Goal: Use online tool/utility

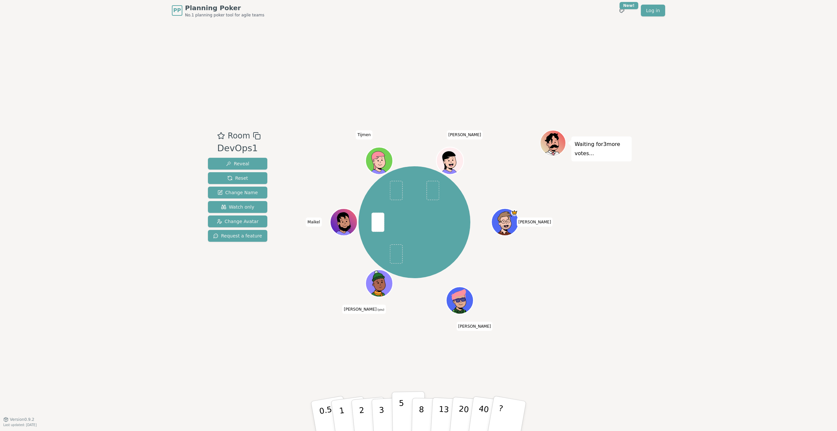
drag, startPoint x: 403, startPoint y: 413, endPoint x: 404, endPoint y: 409, distance: 3.7
click at [403, 413] on button "5" at bounding box center [409, 416] width 34 height 50
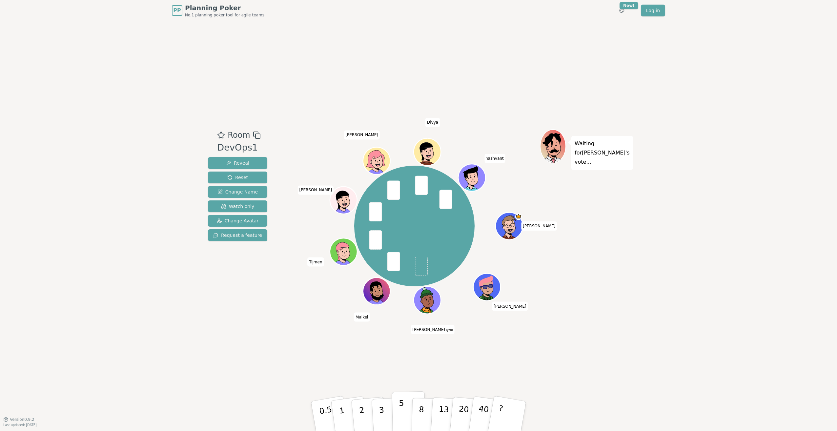
click at [403, 412] on button "5" at bounding box center [409, 416] width 34 height 50
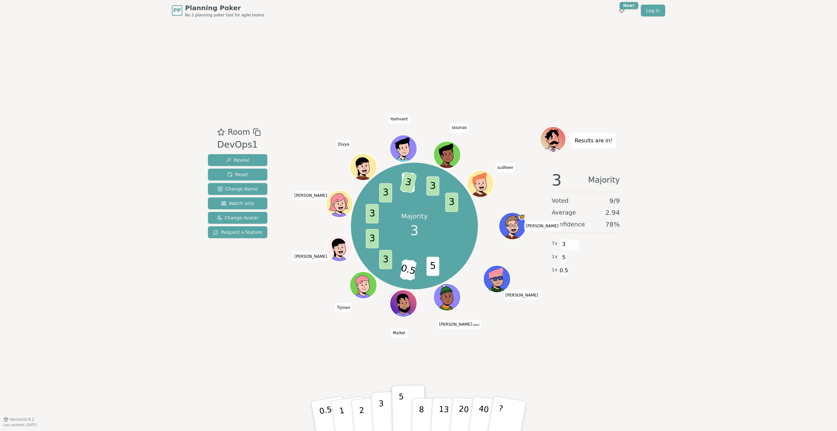
click at [381, 411] on p "3" at bounding box center [381, 417] width 7 height 36
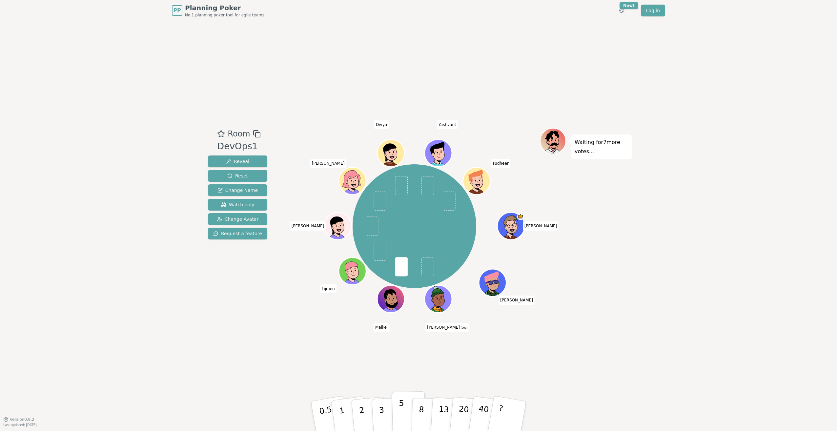
click at [403, 412] on button "5" at bounding box center [409, 416] width 34 height 50
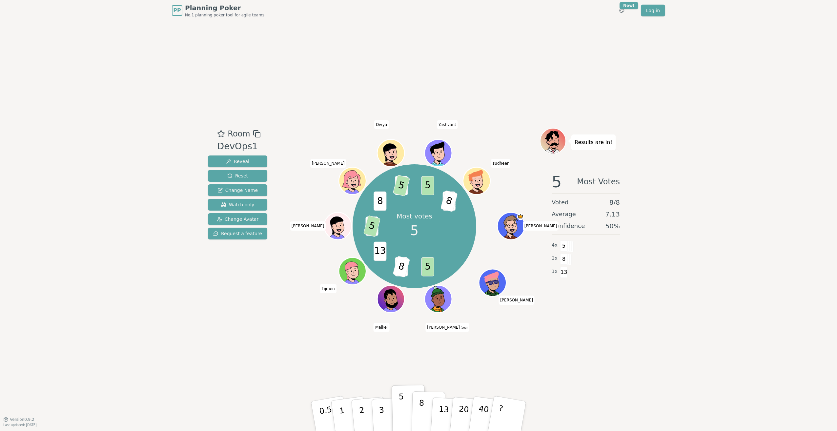
click at [423, 412] on button "8" at bounding box center [428, 416] width 34 height 50
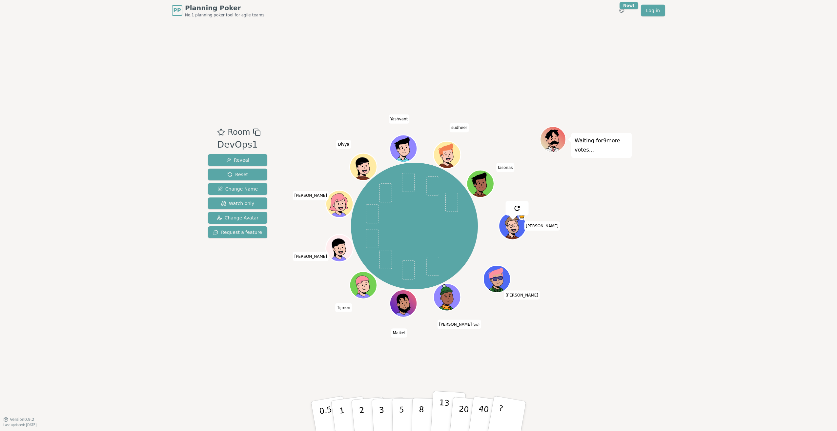
click at [445, 406] on p "13" at bounding box center [443, 416] width 12 height 36
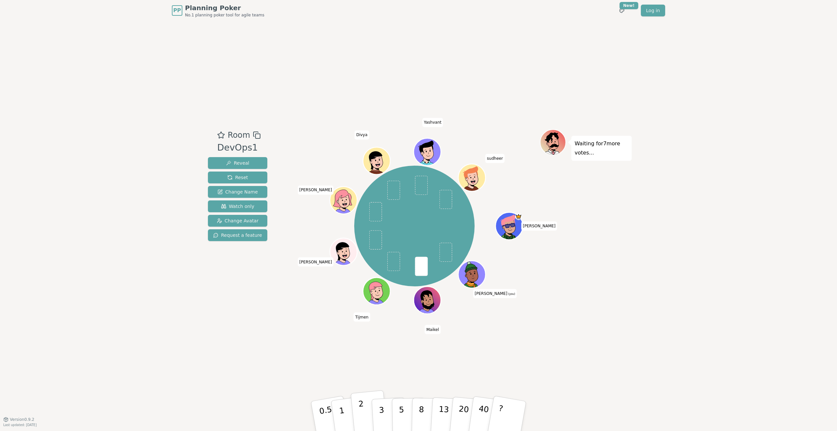
click at [361, 412] on p "2" at bounding box center [362, 417] width 9 height 36
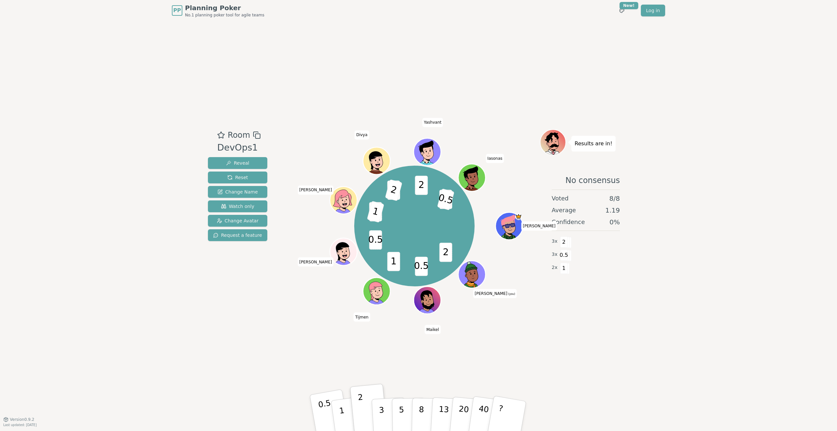
click at [321, 401] on p "0.5" at bounding box center [326, 416] width 18 height 37
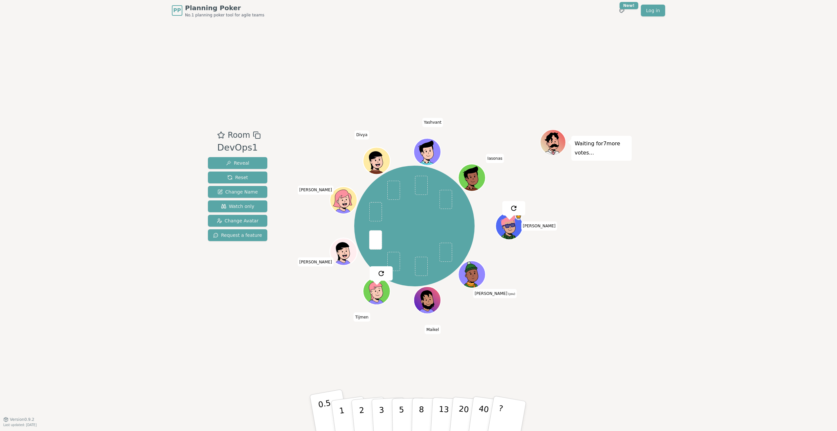
click at [319, 409] on p "0.5" at bounding box center [326, 416] width 18 height 37
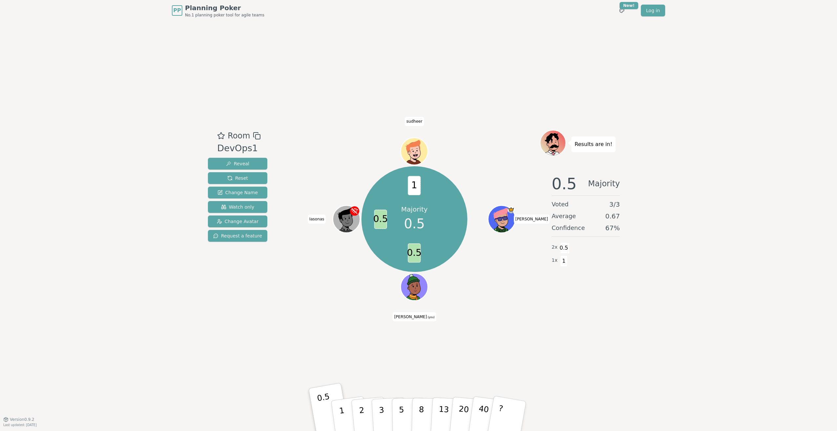
click at [381, 36] on div "Room DevOps1 Reveal Reset Change Name Watch only Change Avatar Request a featur…" at bounding box center [418, 220] width 426 height 398
